Goal: Task Accomplishment & Management: Use online tool/utility

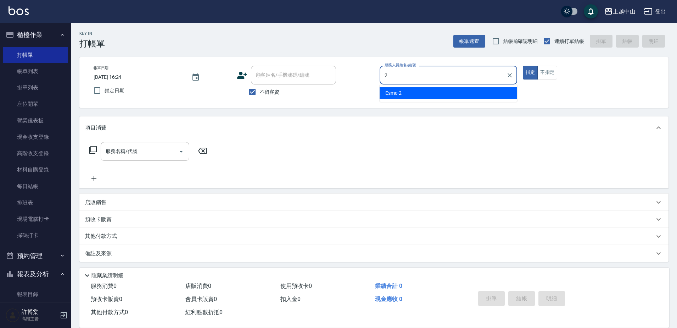
type input "Esme-2"
type button "true"
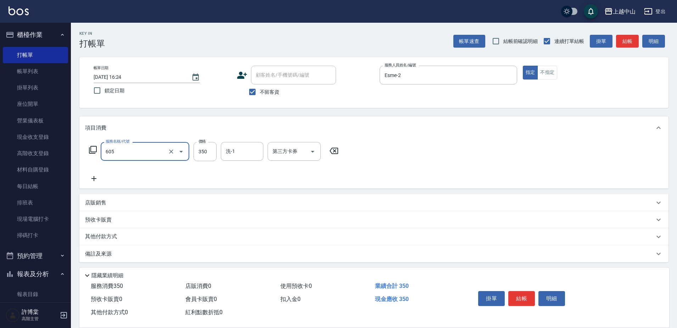
type input "洗髮 (女)(605)"
click at [250, 93] on input "不留客資" at bounding box center [252, 91] width 15 height 15
checkbox input "false"
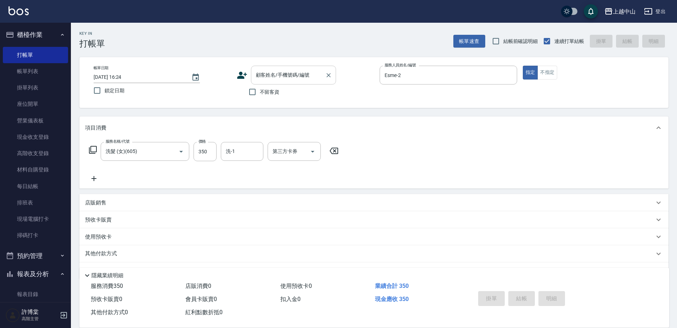
click at [268, 80] on input "顧客姓名/手機號碼/編號" at bounding box center [288, 75] width 68 height 12
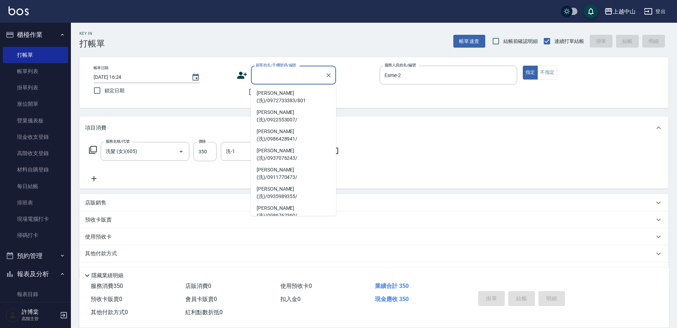
click at [304, 240] on li "[PERSON_NAME](洗)/0952334727/" at bounding box center [293, 249] width 85 height 19
type input "[PERSON_NAME](洗)/0952334727/"
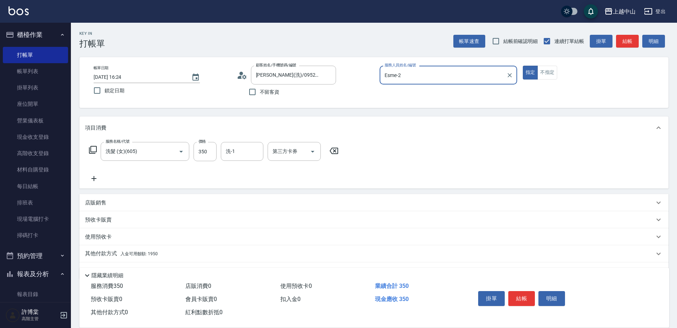
scroll to position [19, 0]
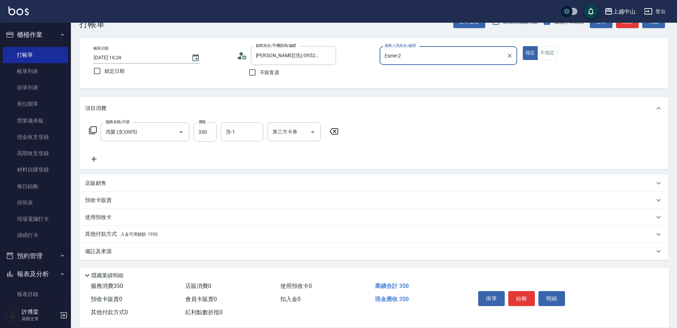
click at [160, 226] on div "其他付款方式 入金可用餘額: 1950" at bounding box center [373, 233] width 589 height 17
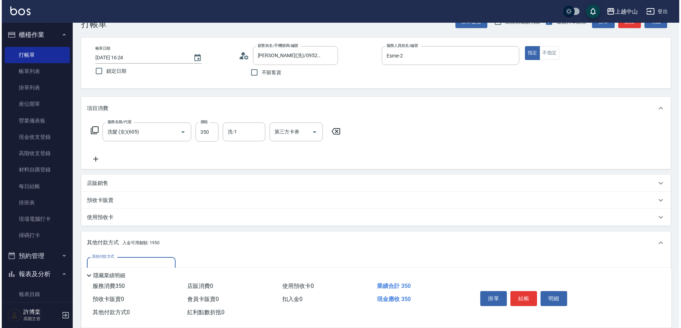
scroll to position [103, 0]
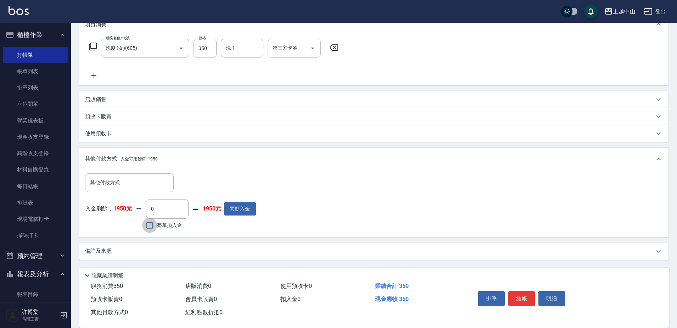
click at [151, 228] on input "整筆扣入金" at bounding box center [149, 225] width 15 height 15
checkbox input "true"
type input "350"
click at [558, 297] on button "明細" at bounding box center [551, 298] width 27 height 15
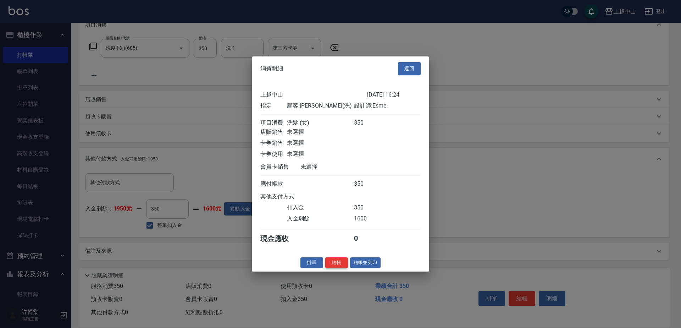
click at [334, 267] on button "結帳" at bounding box center [336, 262] width 23 height 11
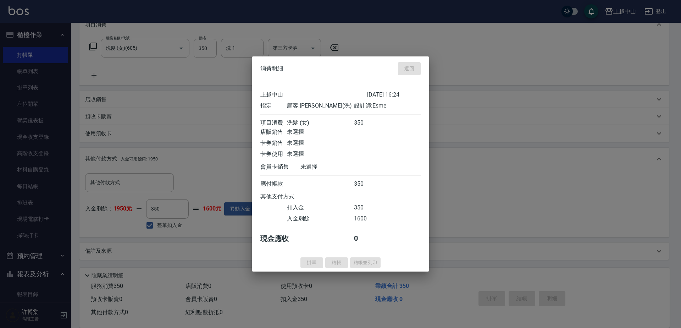
type input "[DATE] 18:19"
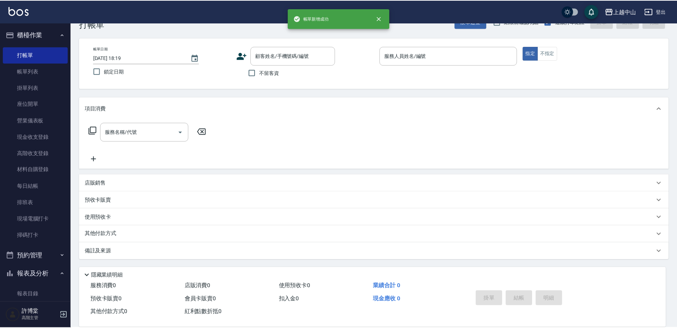
scroll to position [0, 0]
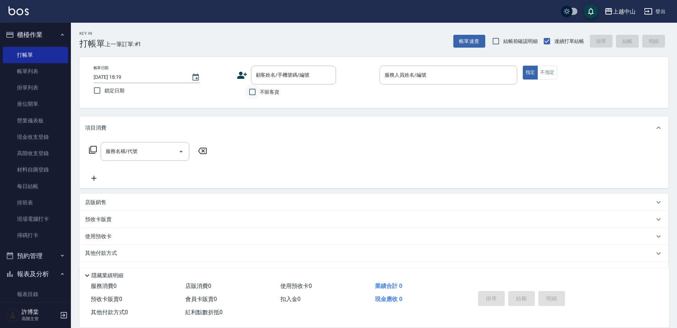
click at [253, 95] on input "不留客資" at bounding box center [252, 91] width 15 height 15
checkbox input "true"
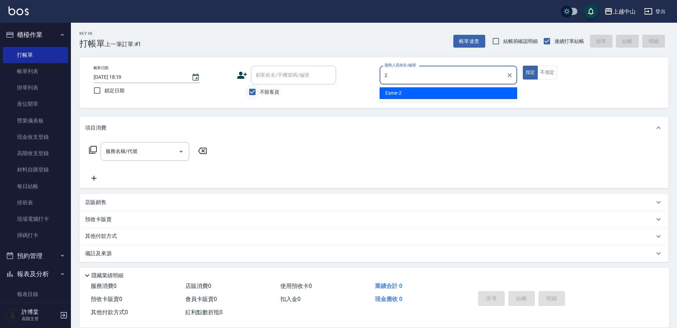
type input "Esme-2"
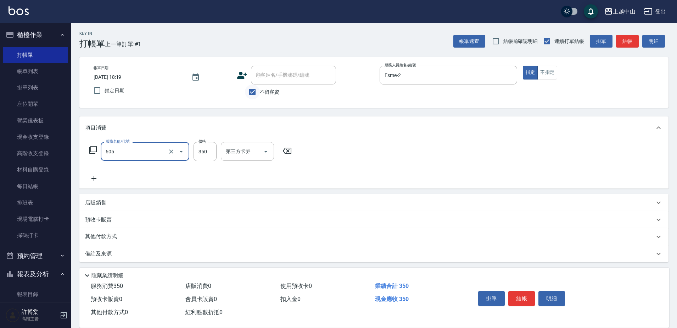
type input "洗髮 (女)(605)"
type input "500"
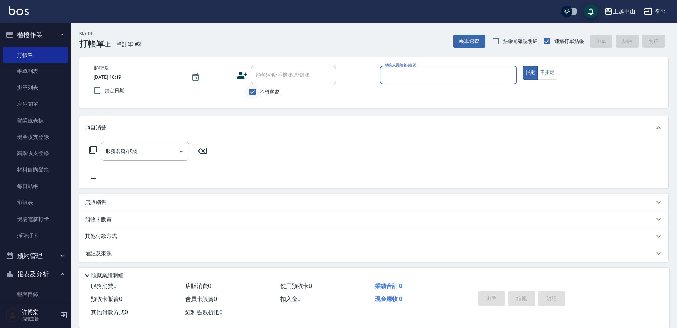
click at [259, 93] on input "不留客資" at bounding box center [252, 91] width 15 height 15
checkbox input "false"
click at [271, 77] on div "顧客姓名/手機號碼/編號 顧客姓名/手機號碼/編號" at bounding box center [293, 75] width 85 height 19
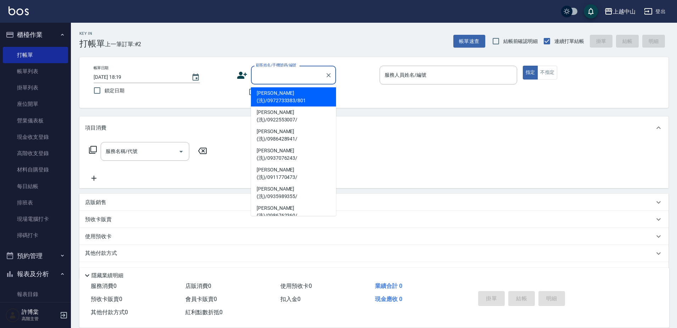
type input "r"
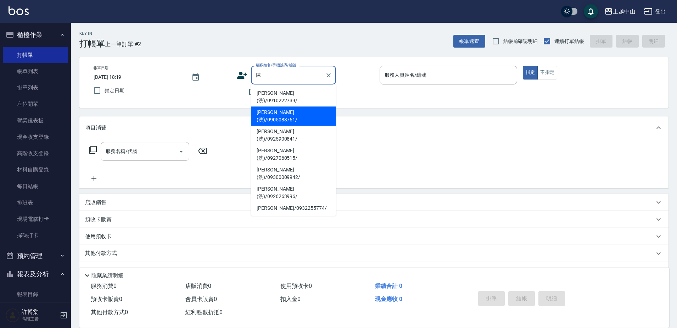
click at [291, 106] on li "[PERSON_NAME](洗)/0905083761/" at bounding box center [293, 115] width 85 height 19
type input "[PERSON_NAME](洗)/0905083761/"
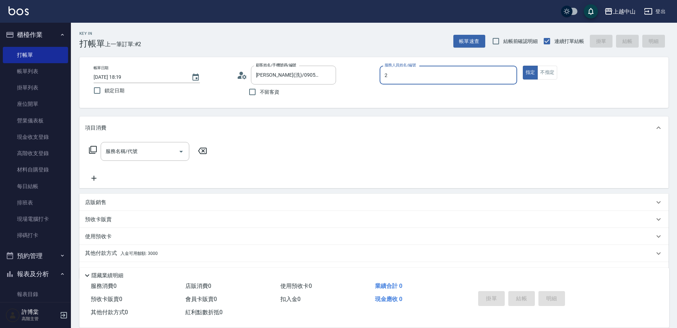
type input "Esme-2"
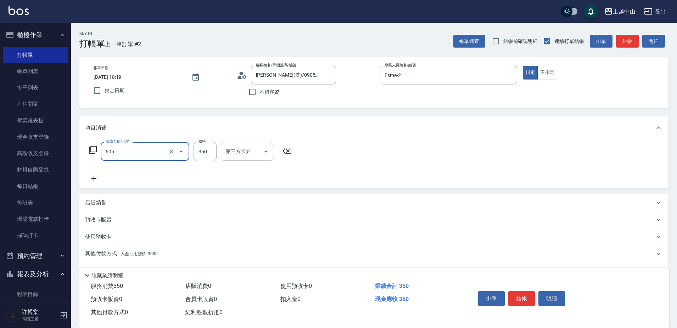
type input "洗髮 (女)(605)"
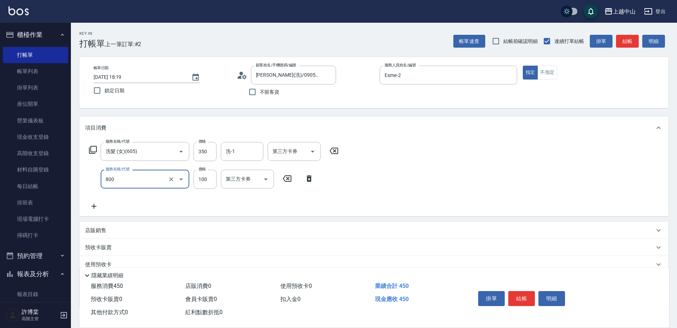
type input "梳髮(800)"
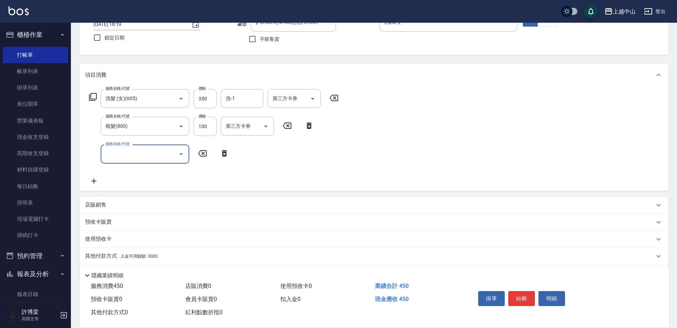
scroll to position [75, 0]
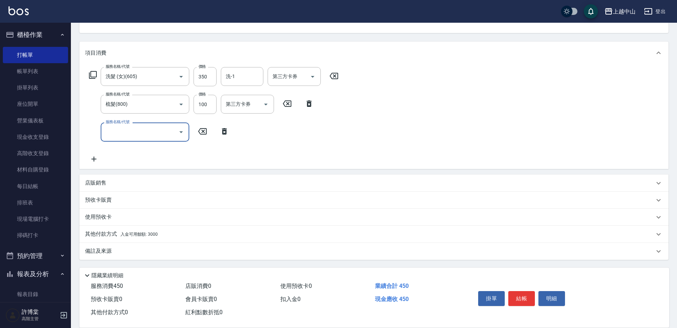
click at [268, 230] on div "其他付款方式 入金可用餘額: 3000" at bounding box center [369, 234] width 569 height 8
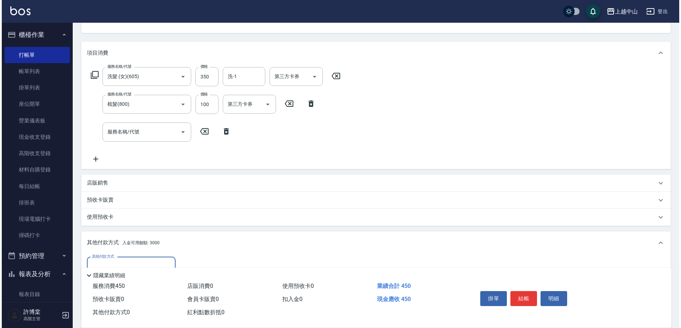
scroll to position [154, 0]
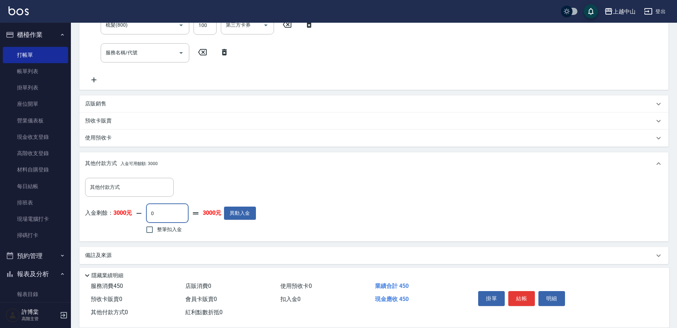
click at [162, 218] on input "0" at bounding box center [167, 212] width 43 height 19
type input "350"
click at [556, 294] on button "明細" at bounding box center [551, 298] width 27 height 15
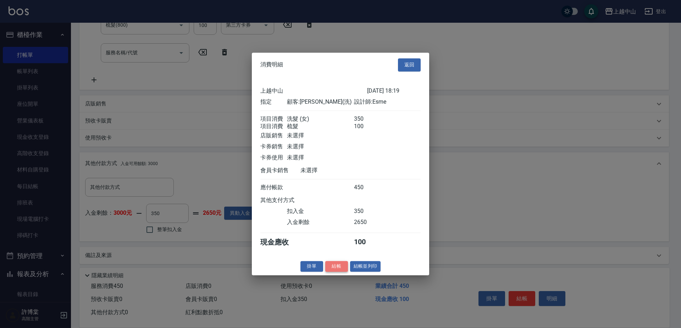
drag, startPoint x: 336, startPoint y: 272, endPoint x: 340, endPoint y: 272, distance: 3.9
click at [338, 272] on button "結帳" at bounding box center [336, 266] width 23 height 11
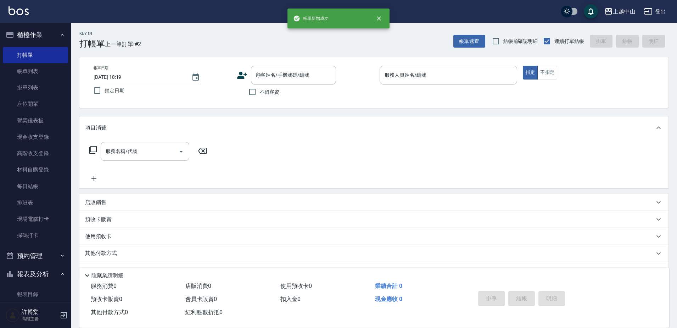
scroll to position [0, 0]
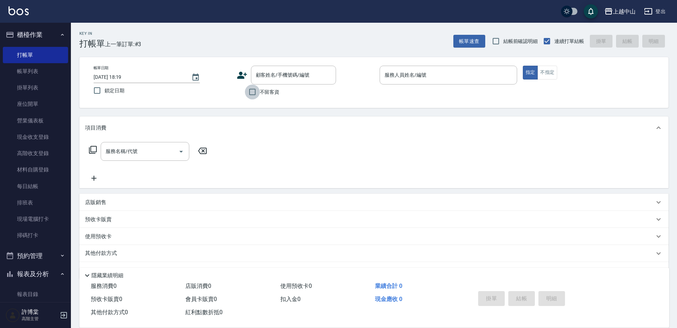
click at [252, 94] on input "不留客資" at bounding box center [252, 91] width 15 height 15
click at [254, 90] on input "不留客資" at bounding box center [252, 91] width 15 height 15
checkbox input "false"
click at [263, 79] on input "顧客姓名/手機號碼/編號" at bounding box center [288, 75] width 68 height 12
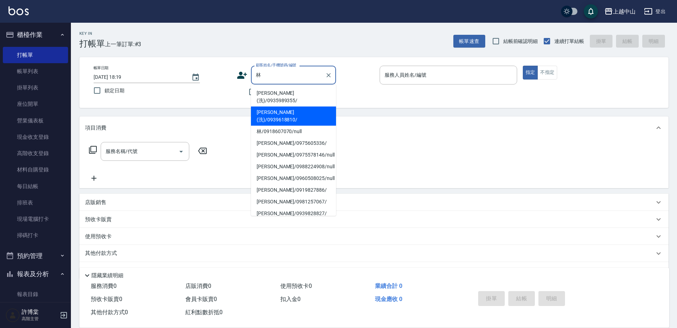
click at [296, 107] on li "[PERSON_NAME](洗)/0939618810/" at bounding box center [293, 115] width 85 height 19
type input "[PERSON_NAME](洗)/0939618810/"
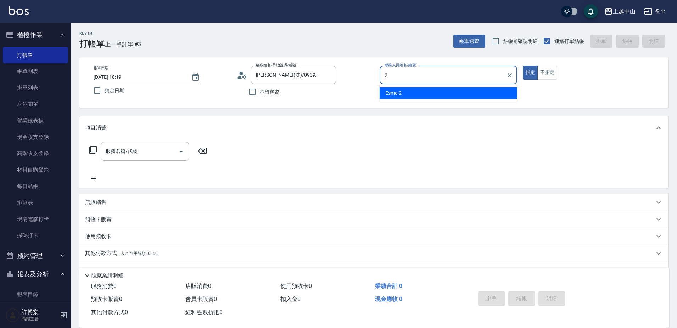
type input "Esme-2"
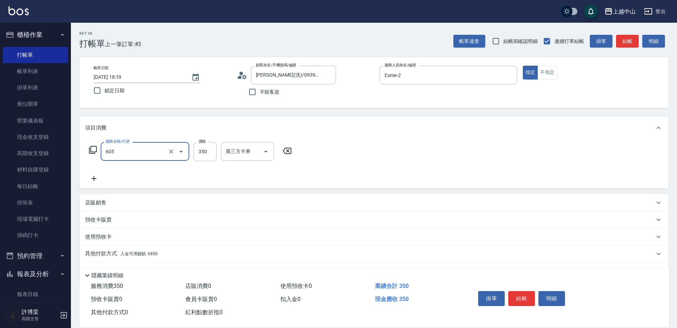
type input "洗髮 (女)(605)"
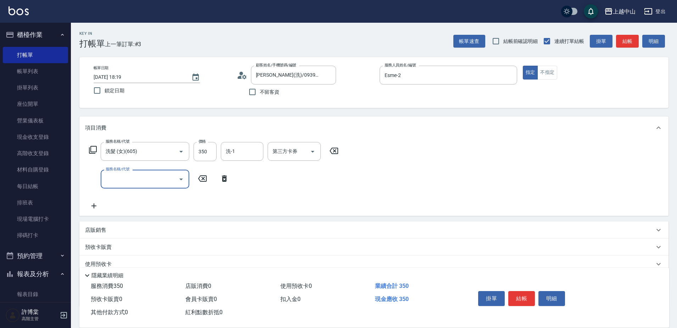
scroll to position [47, 0]
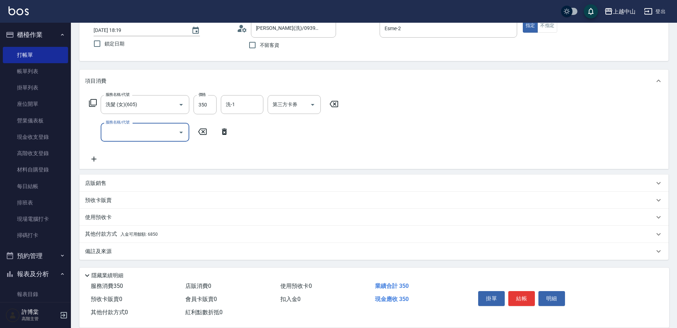
click at [146, 184] on div "店販銷售" at bounding box center [369, 182] width 569 height 7
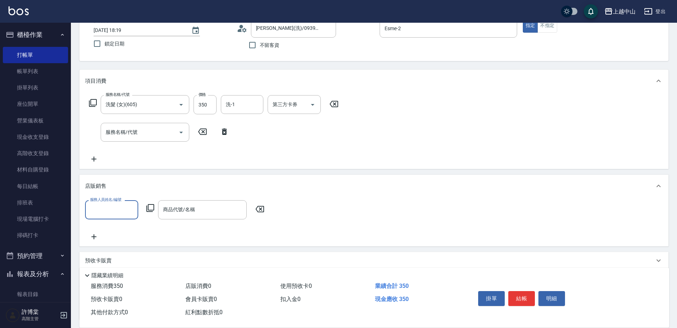
scroll to position [0, 0]
type input "Esme-2"
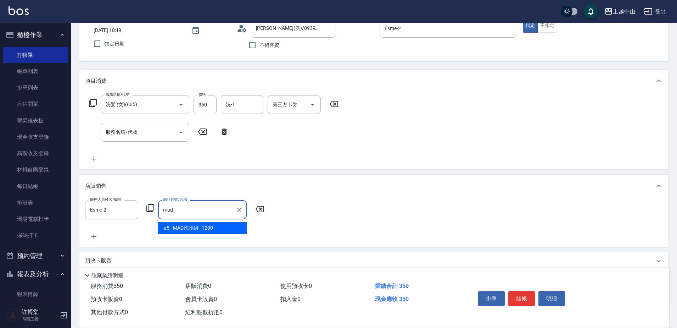
click at [184, 228] on span "a5 - MAD洗護組 - 1200" at bounding box center [202, 228] width 89 height 12
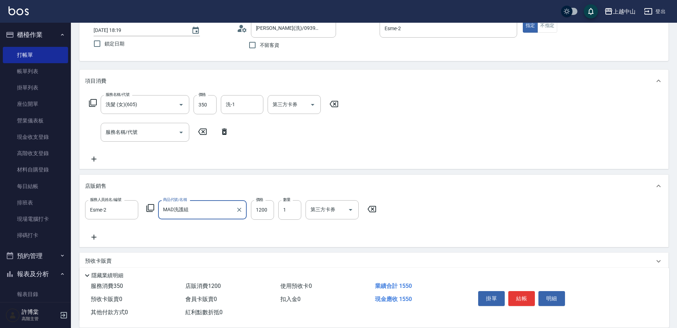
type input "MAD洗護組"
type input "1000"
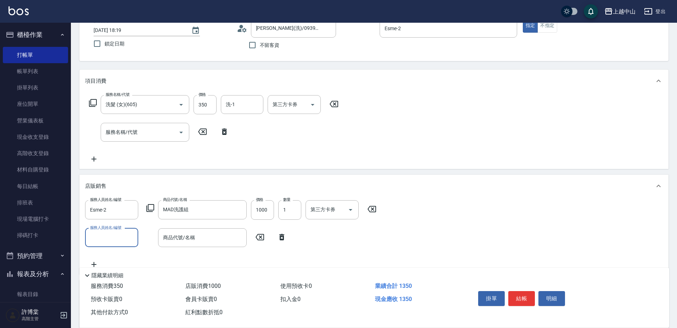
scroll to position [135, 0]
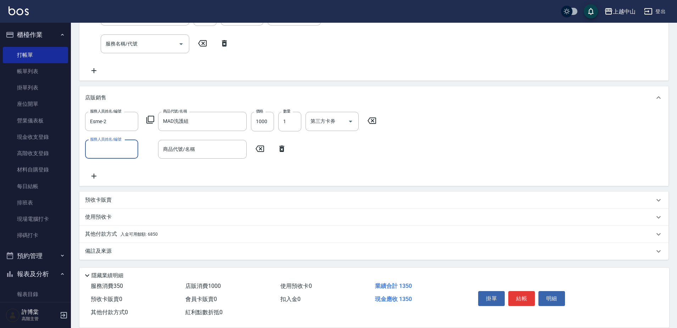
click at [222, 239] on div "其他付款方式 入金可用餘額: 6850" at bounding box center [373, 233] width 589 height 17
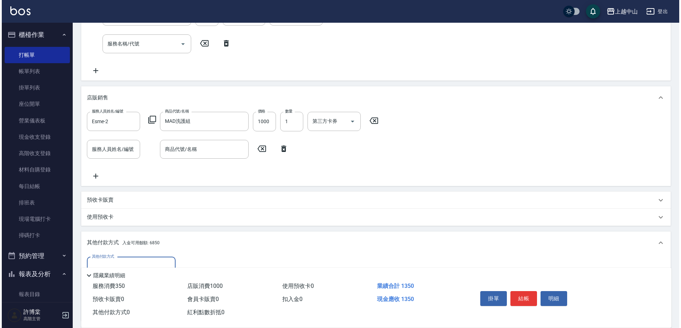
scroll to position [218, 0]
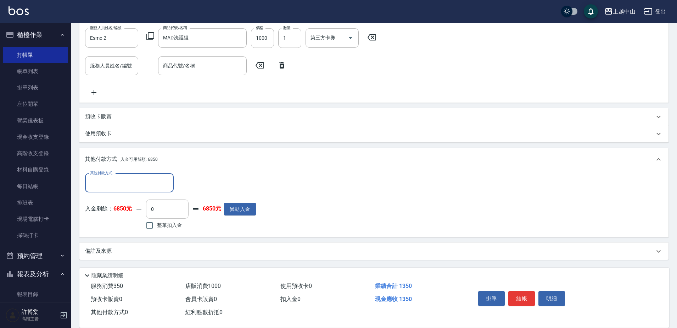
click at [157, 215] on input "0" at bounding box center [167, 208] width 43 height 19
type input "350"
click at [563, 293] on button "明細" at bounding box center [551, 298] width 27 height 15
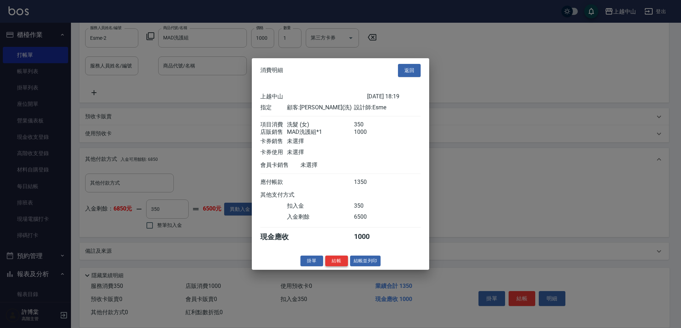
click at [341, 265] on button "結帳" at bounding box center [336, 260] width 23 height 11
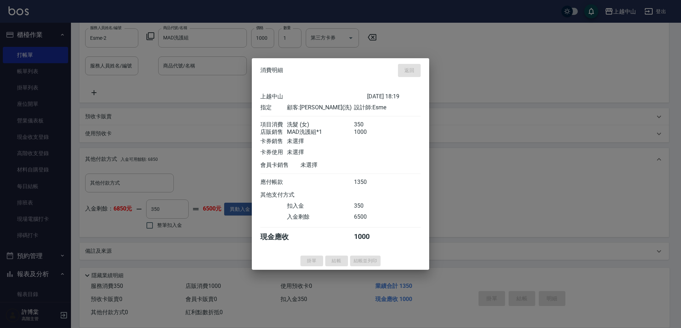
type input "[DATE] 18:20"
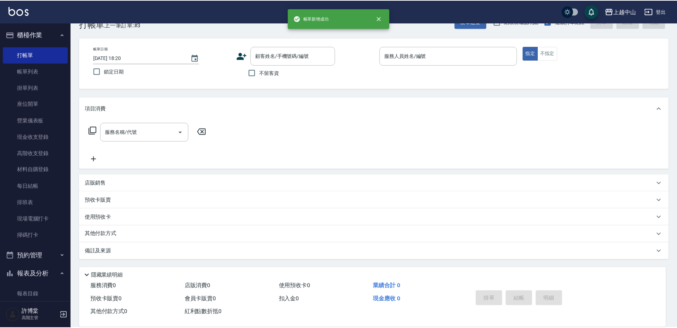
scroll to position [0, 0]
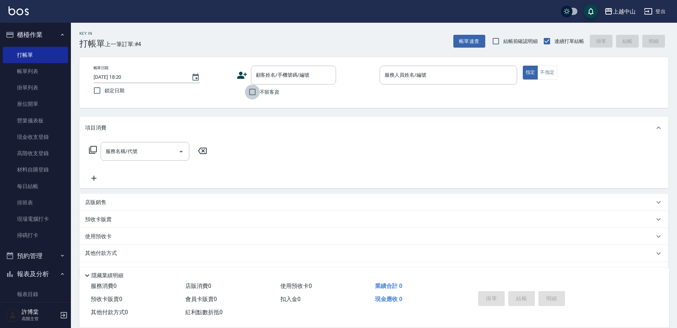
click at [255, 95] on input "不留客資" at bounding box center [252, 91] width 15 height 15
checkbox input "true"
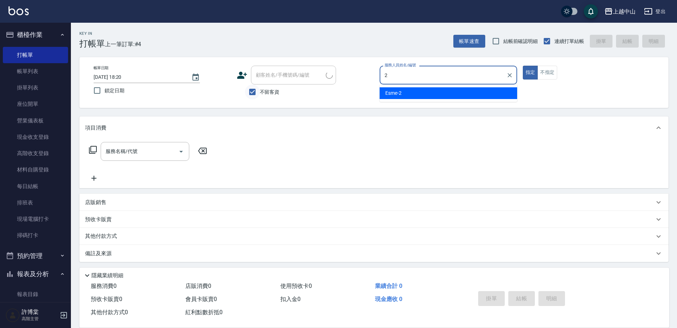
type input "Esme-2"
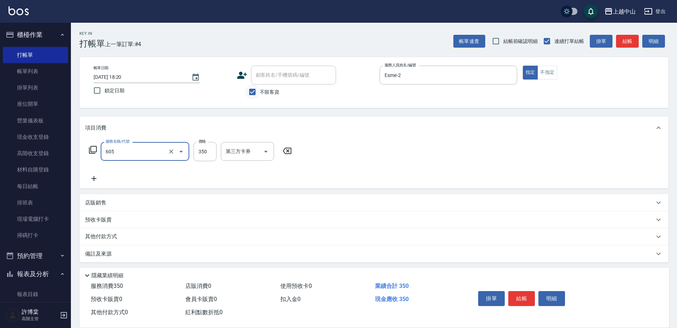
type input "洗髮 (女)(605)"
type input "500"
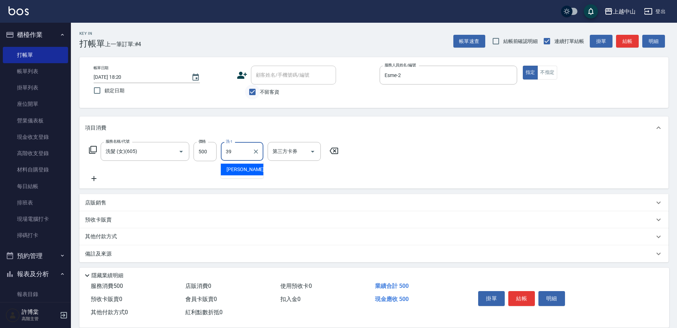
type input "[PERSON_NAME]-39"
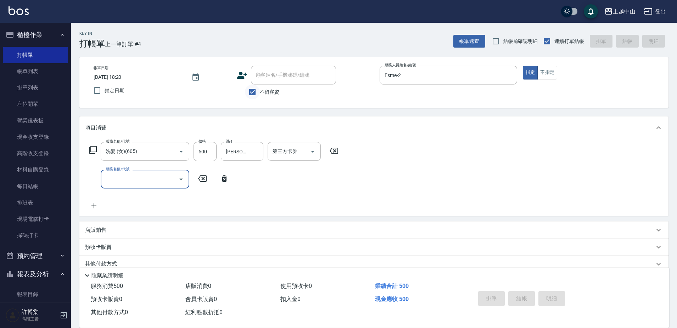
type input "[DATE] 18:21"
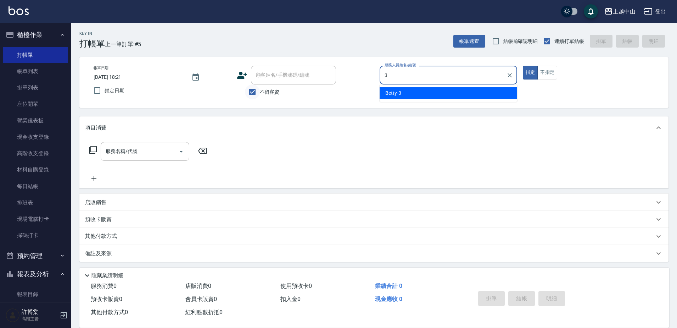
type input "Betty-3"
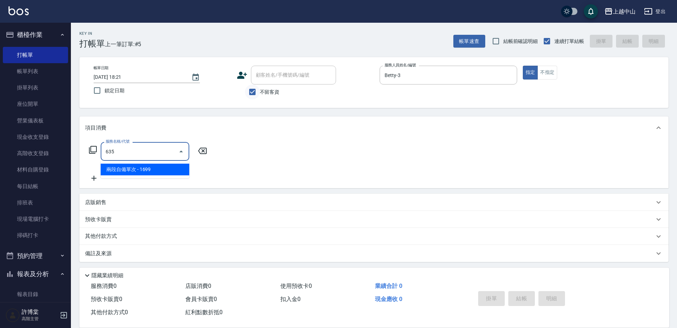
type input "兩段自備單次(635)"
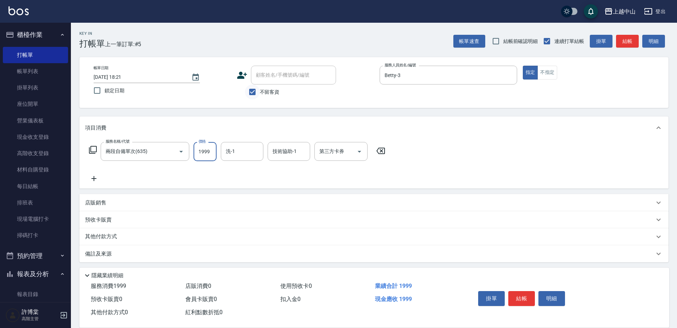
type input "1999"
type input "[PERSON_NAME]-39"
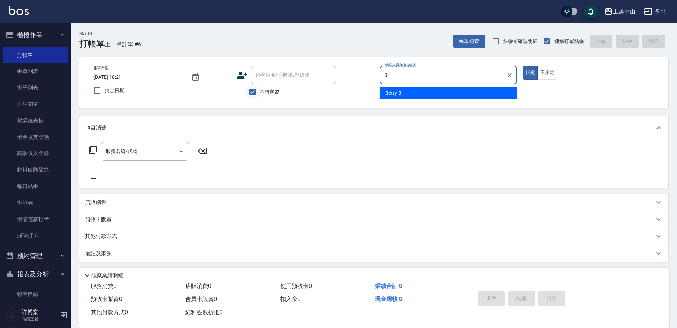
type input "Betty-3"
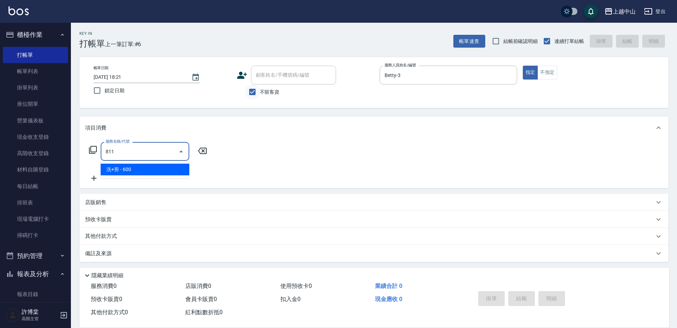
type input "洗+剪(811)"
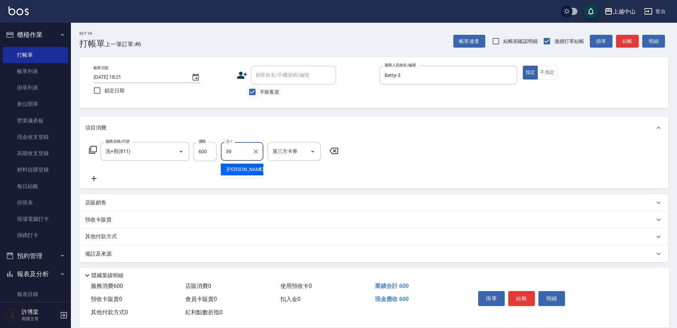
type input "[PERSON_NAME]-39"
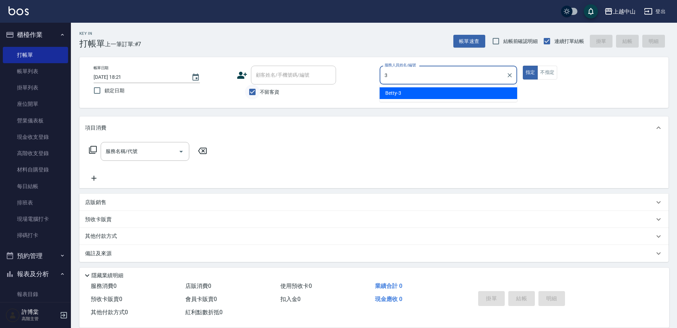
type input "Betty-3"
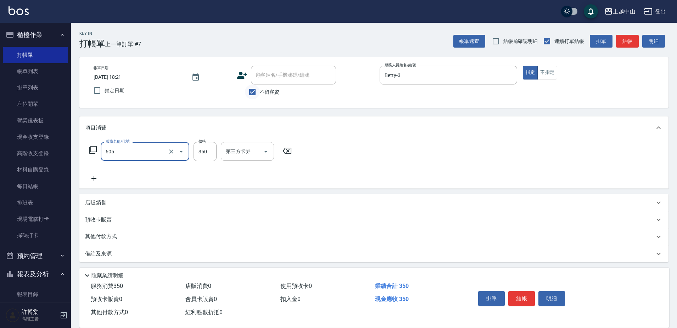
type input "洗髮 (女)(605)"
type input "400"
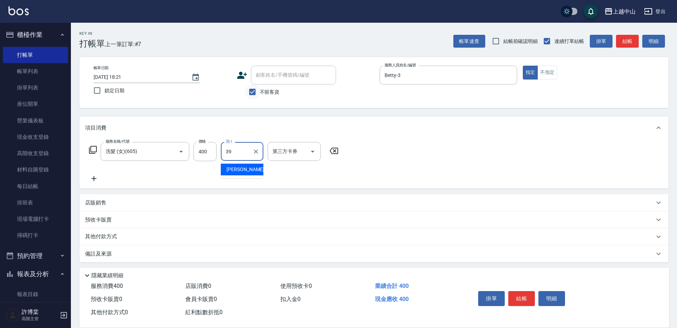
type input "[PERSON_NAME]-39"
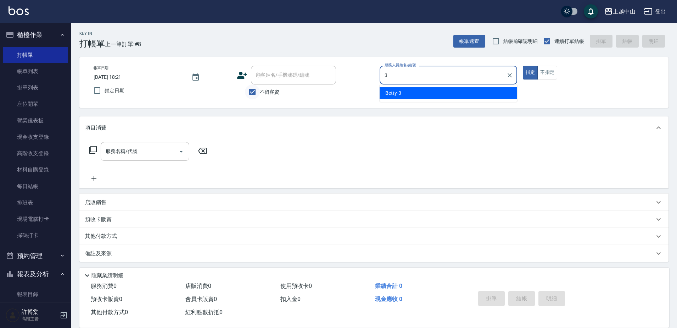
type input "Betty-3"
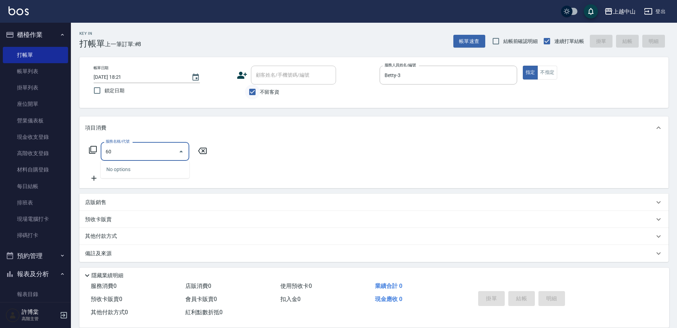
type input "605"
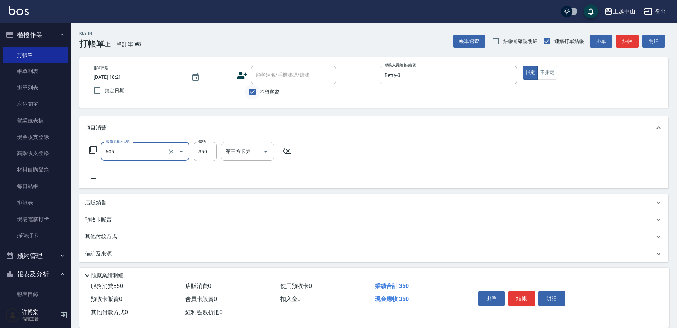
type input "洗髮 (女)(605)"
type input "400"
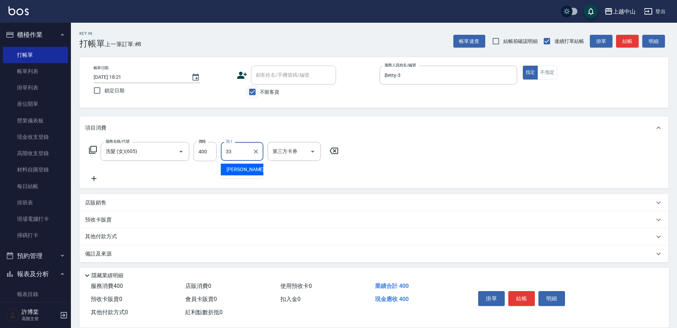
type input "[PERSON_NAME]-33"
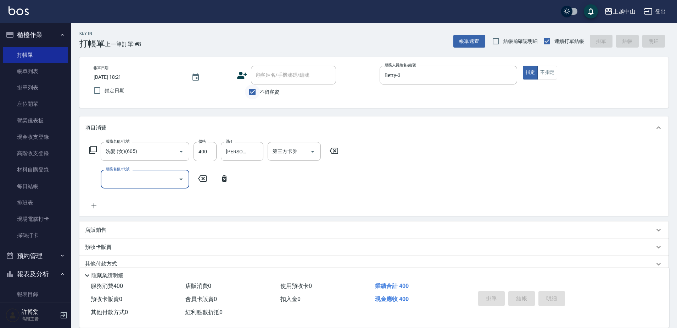
type input "[DATE] 18:22"
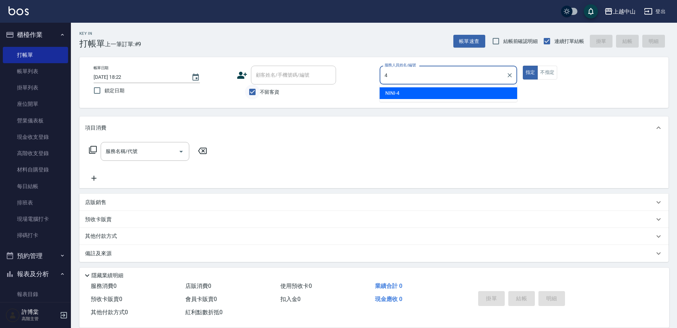
type input "NINI-4"
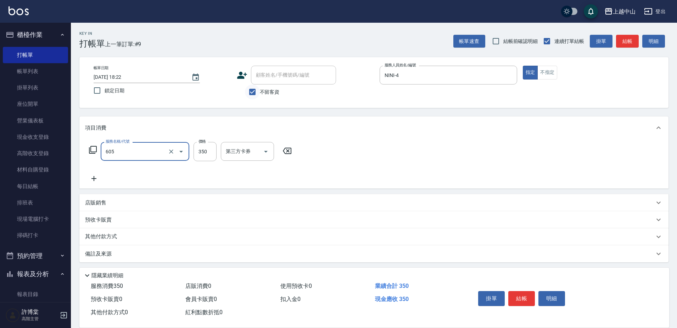
type input "洗髮 (女)(605)"
type input "400"
type input "薇慈-36"
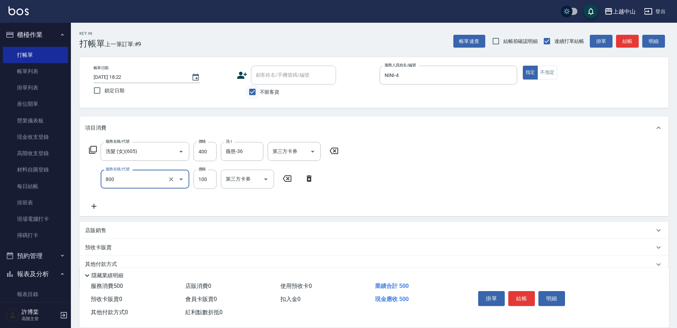
type input "梳髮(800)"
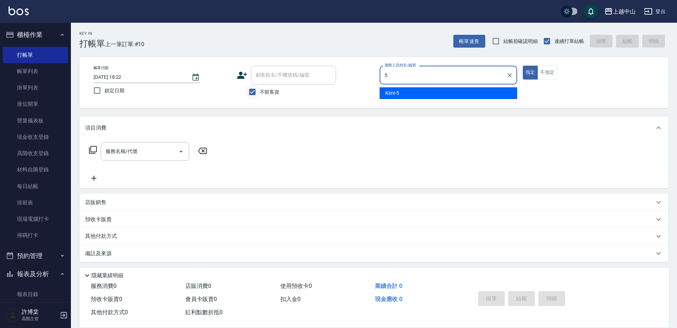
type input "Kimi-5"
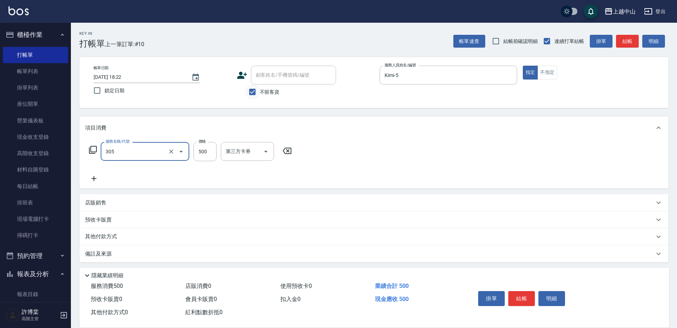
type input "剪髮(305)"
type input "400"
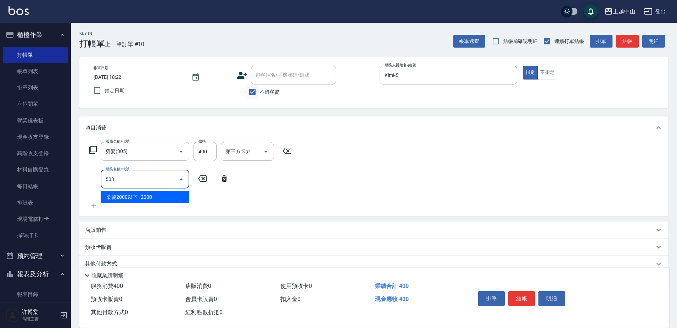
type input "染髮2000以下(503)"
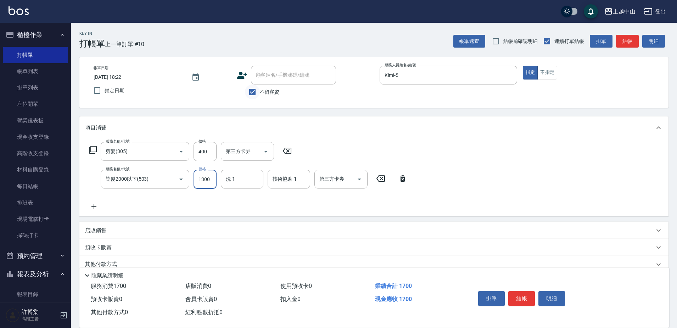
type input "1300"
type input "NINI-4"
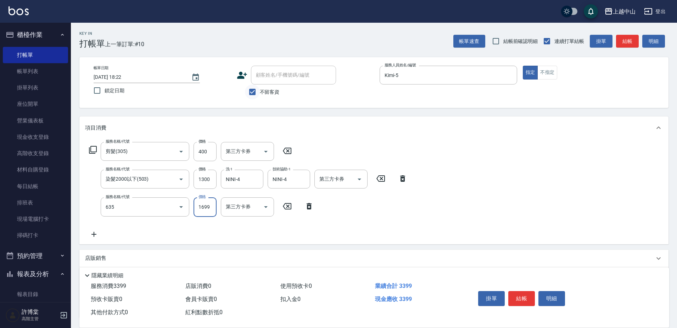
type input "兩段自備單次(635)"
type input "1500"
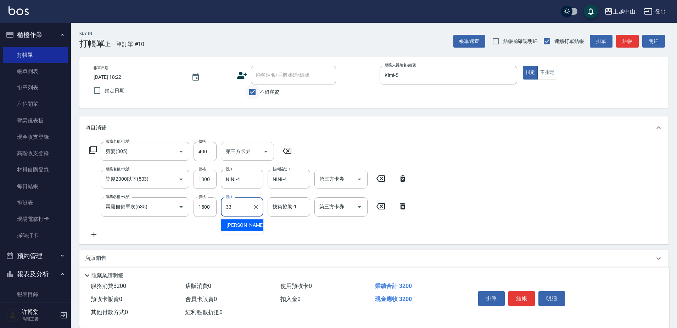
type input "[PERSON_NAME]-33"
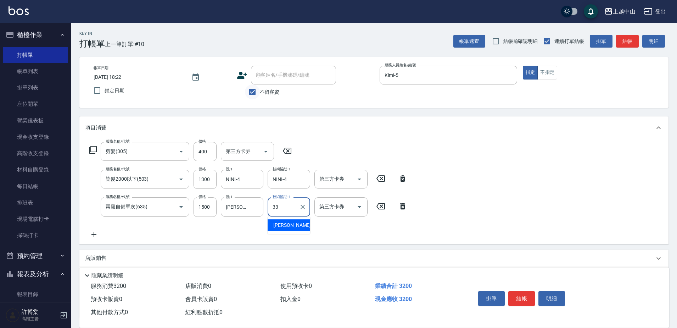
type input "[PERSON_NAME]-33"
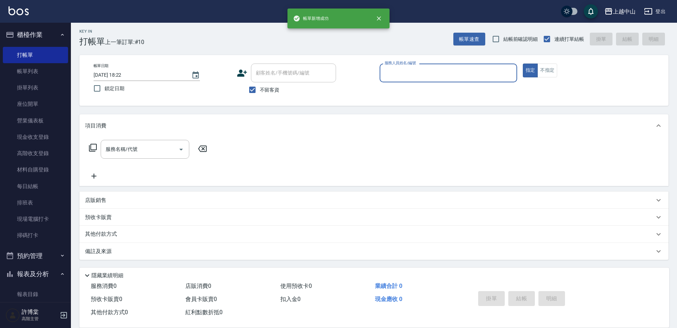
scroll to position [2, 0]
type input "Kimi-5"
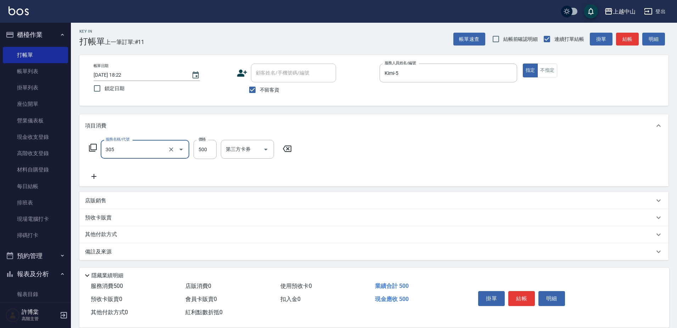
type input "剪髮(305)"
click at [293, 147] on icon at bounding box center [287, 148] width 18 height 9
type input "洗髮 (女)(605)"
type input "500"
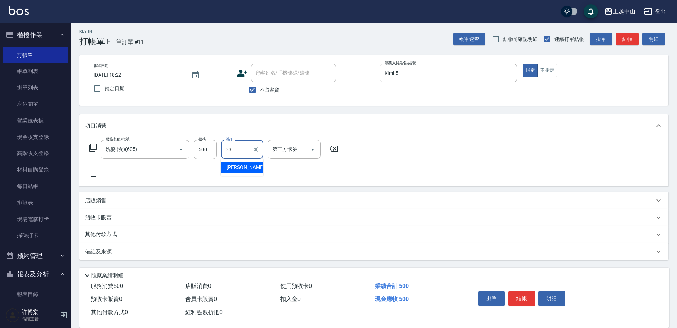
type input "[PERSON_NAME]-33"
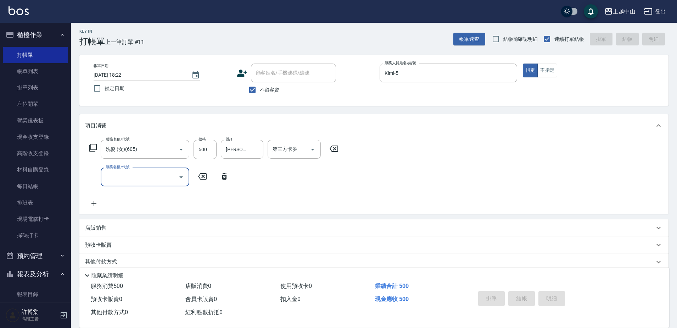
type input "[DATE] 18:23"
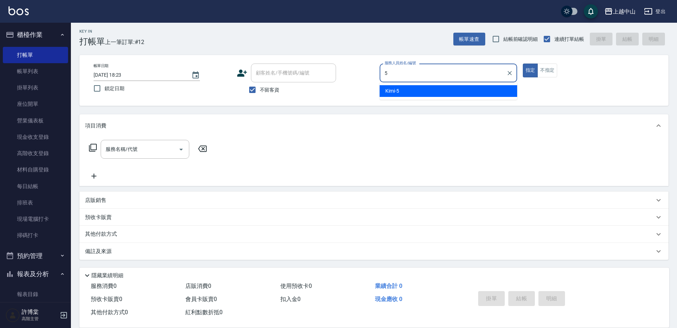
type input "Kimi-5"
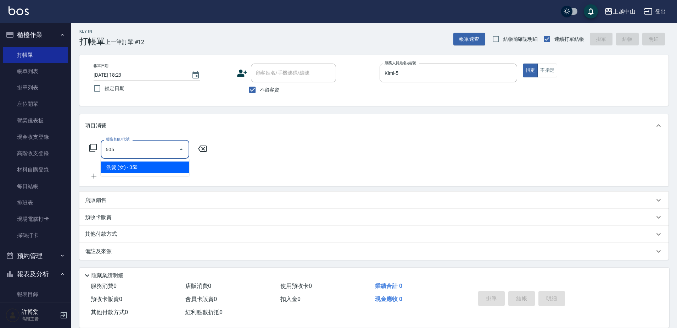
type input "洗髮 (女)(605)"
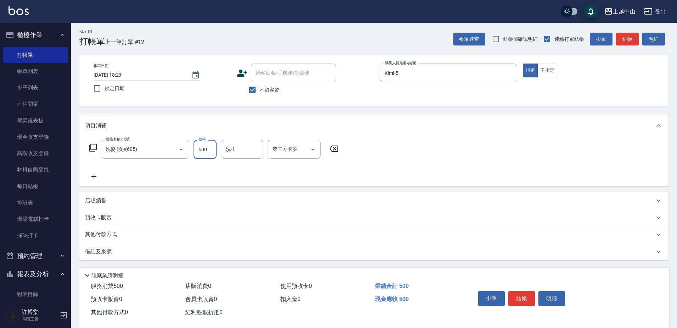
type input "500"
type input "[PERSON_NAME]-33"
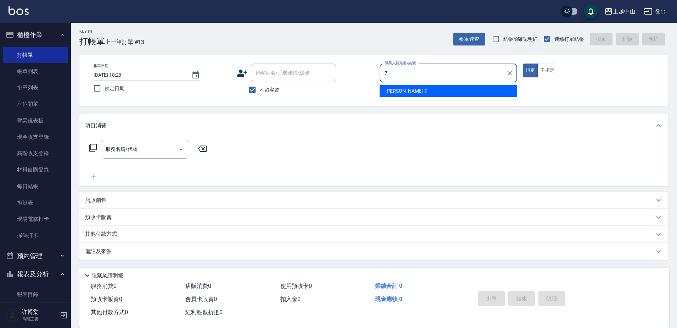
type input "[PERSON_NAME]-7"
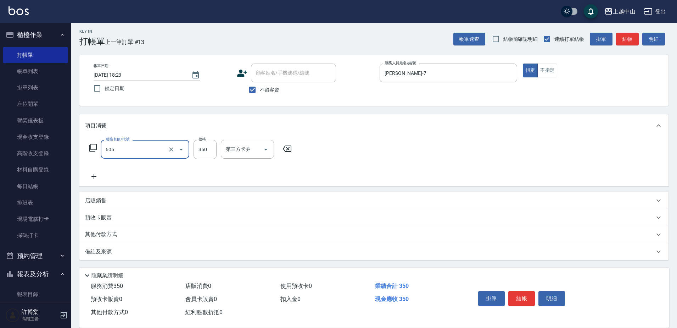
type input "洗髮 (女)(605)"
type input "400"
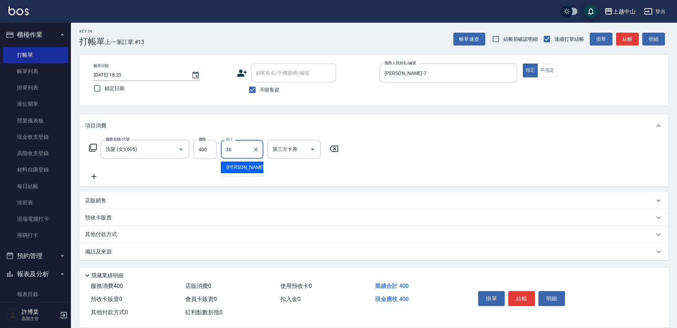
type input "薇慈-36"
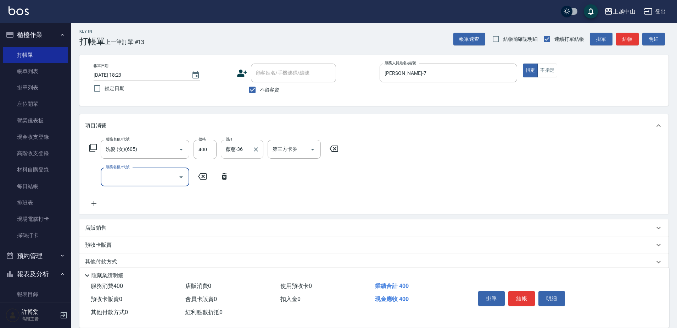
click at [256, 147] on icon "Clear" at bounding box center [255, 149] width 7 height 7
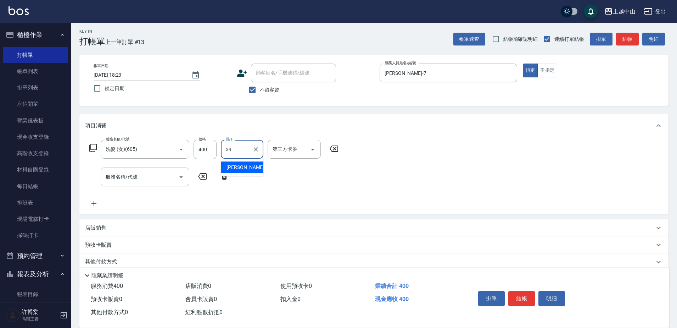
type input "[PERSON_NAME]-39"
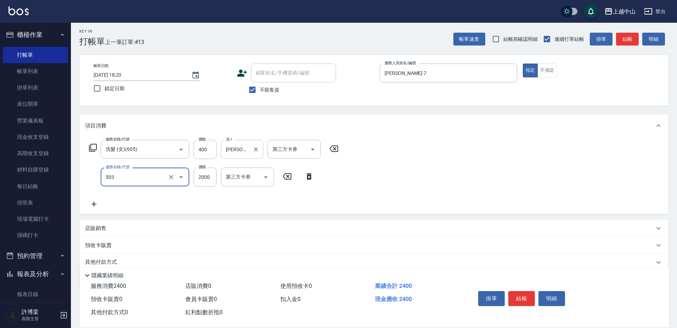
type input "染髮2000以下(503)"
type input "1600"
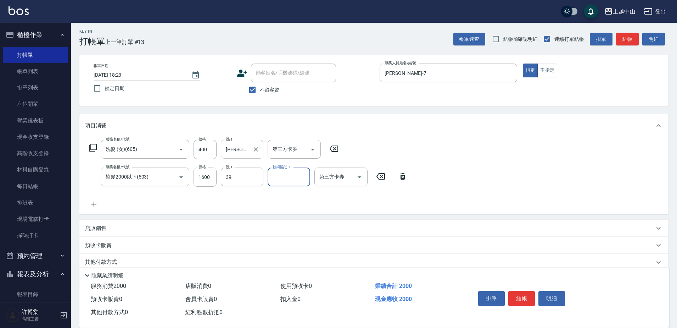
type input "[PERSON_NAME]-39"
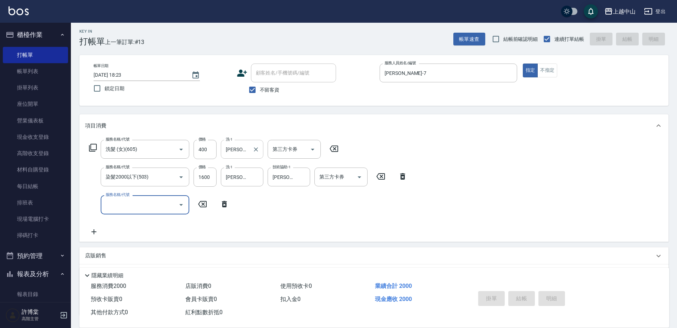
type input "[DATE] 18:24"
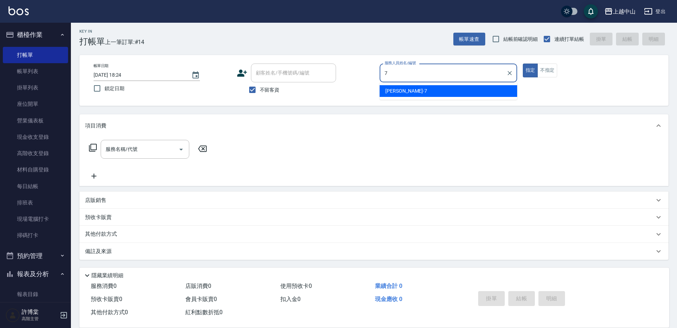
type input "[PERSON_NAME]-7"
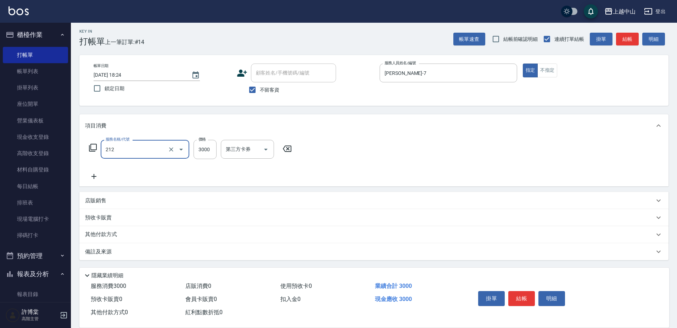
type input "溫朔燙髮3000(212)"
type input "4500"
